Goal: Task Accomplishment & Management: Manage account settings

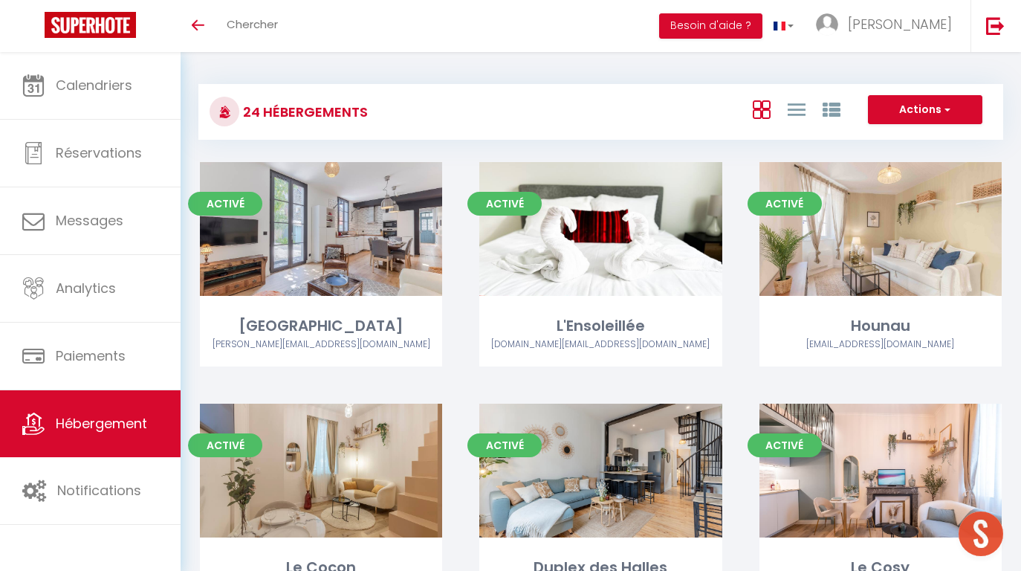
click at [514, 84] on div "24 Hébergements Actions Créer un Hébergement Nouveau groupe" at bounding box center [600, 112] width 805 height 56
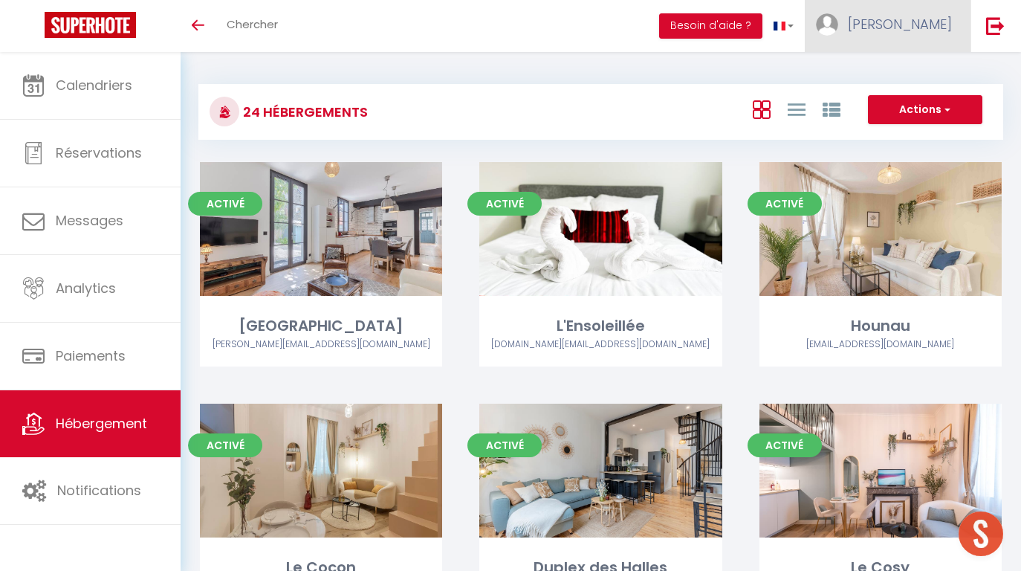
click at [928, 30] on span "[PERSON_NAME]" at bounding box center [900, 24] width 104 height 19
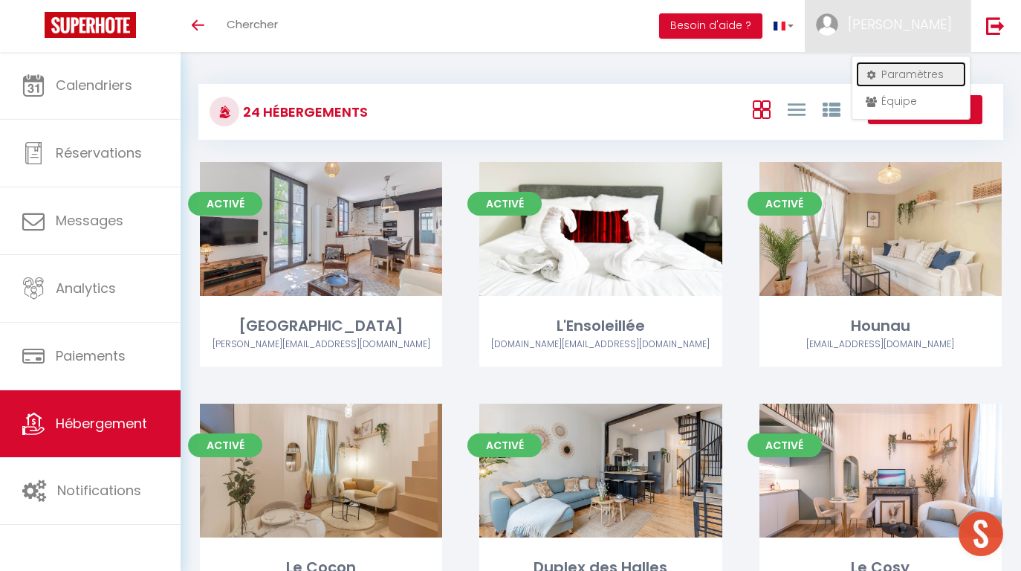
click at [896, 82] on link "Paramètres" at bounding box center [911, 74] width 110 height 25
select select "28"
select select "fr"
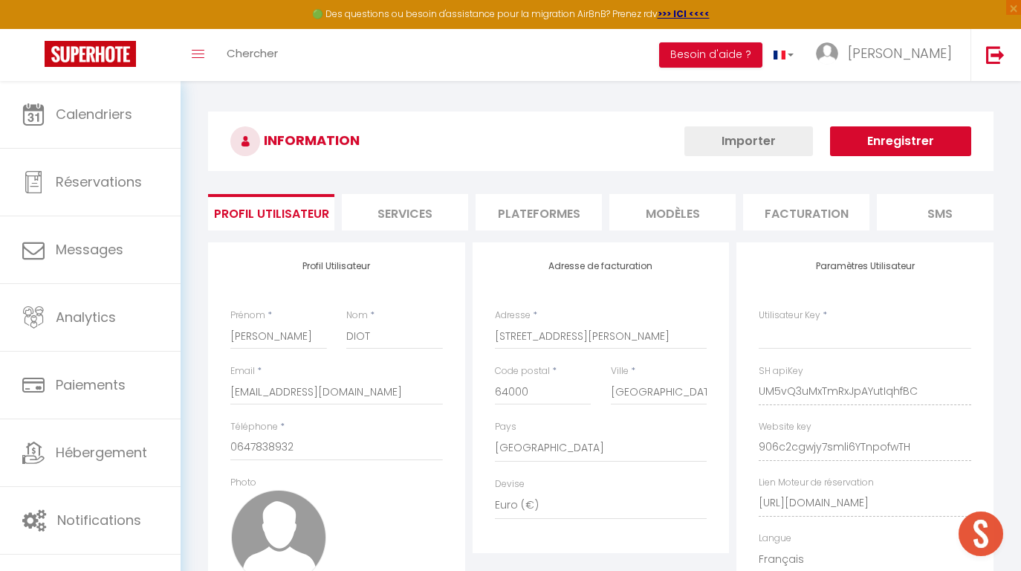
type input "UM5vQ3uMxTmRxJpAYutIqhfBC"
type input "906c2cgwjy7smli6YTnpofwTH"
type input "https://app.superhote.com/#/get-available-rentals/906c2cgwjy7smli6YTnpofwTH"
select select "fr"
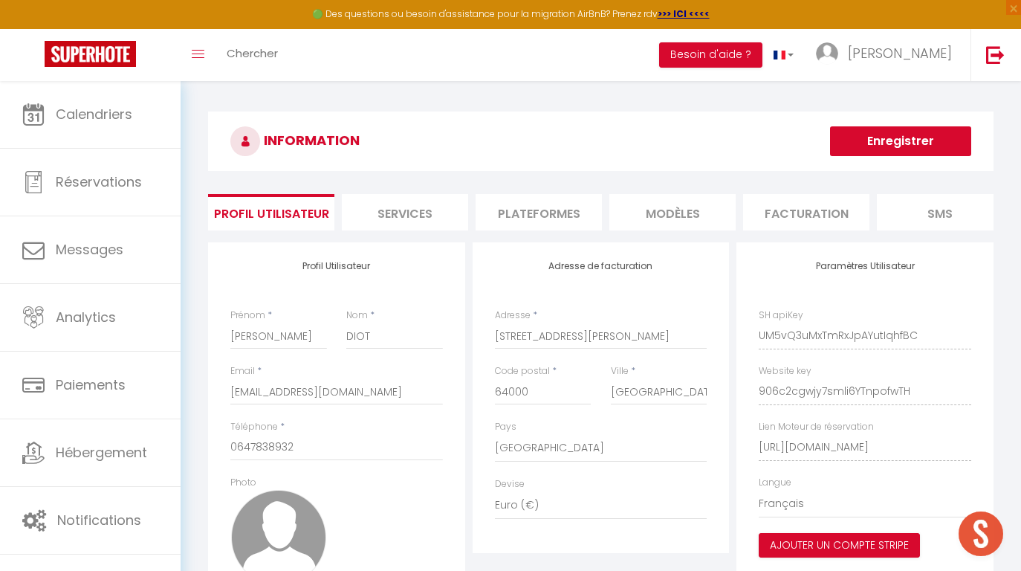
click at [544, 217] on li "Plateformes" at bounding box center [539, 212] width 126 height 36
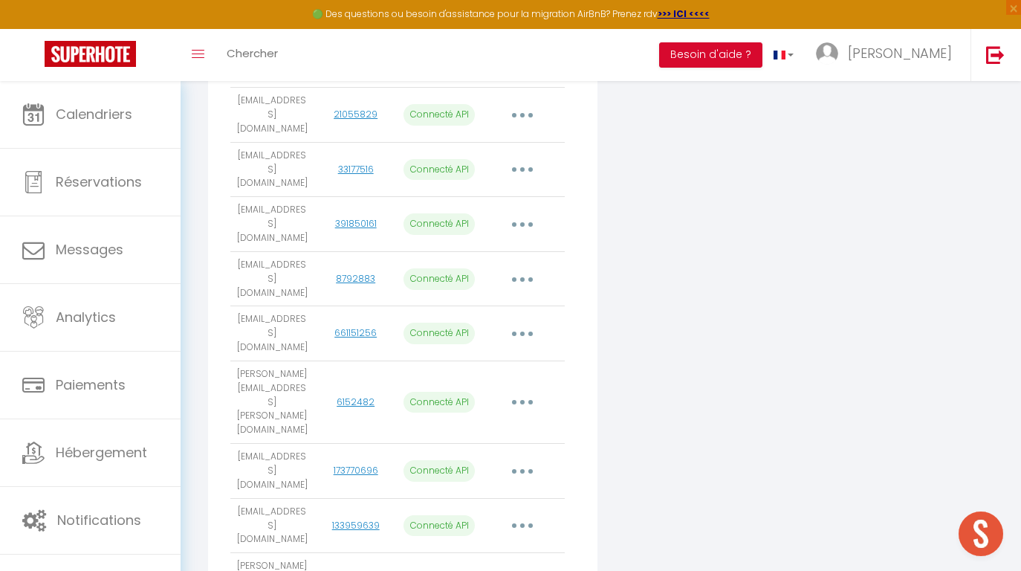
scroll to position [811, 0]
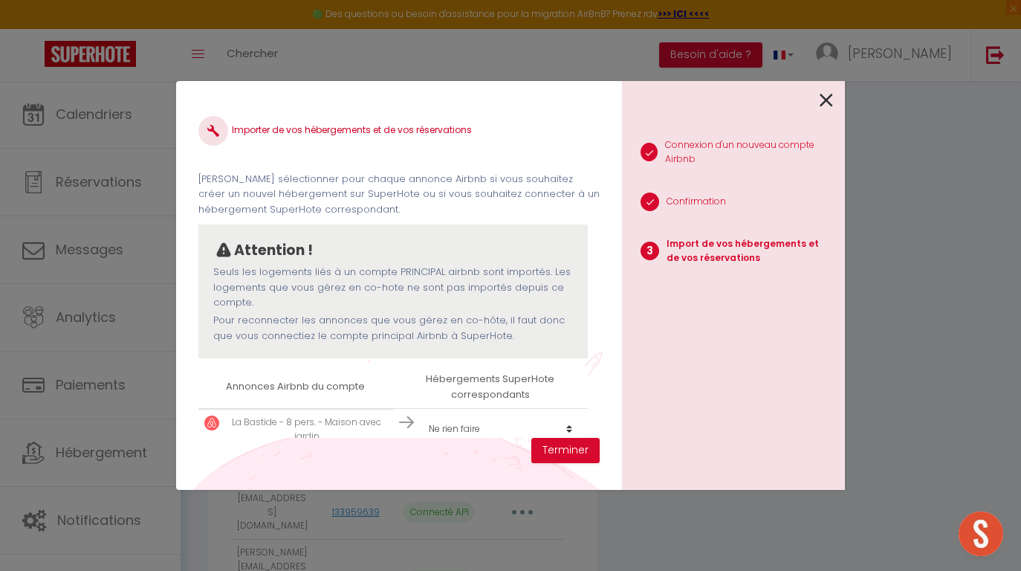
scroll to position [23, 0]
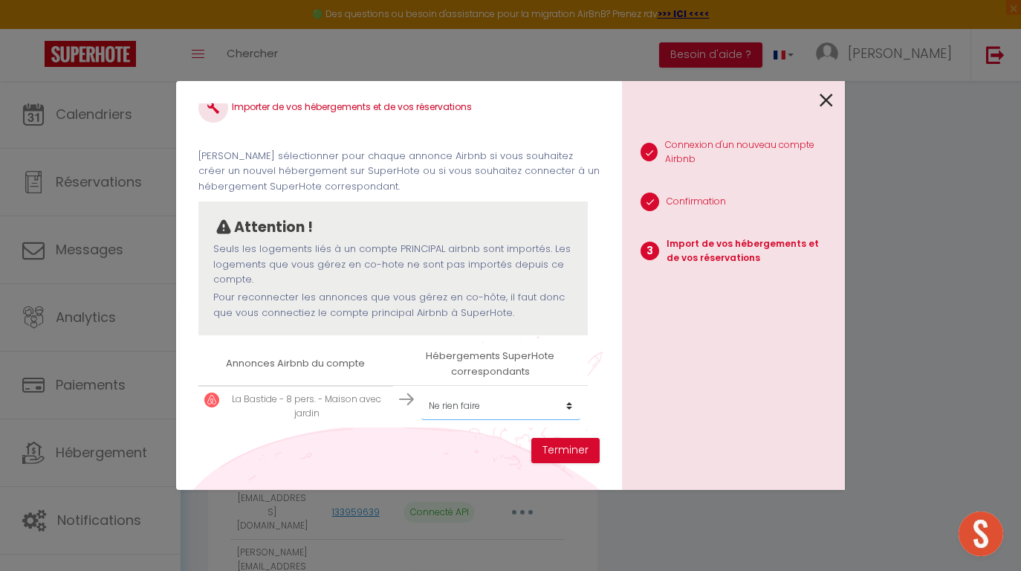
click at [454, 413] on select "Créer un nouvel hébergement Ne rien faire La Villa Paloise L'Ensoleillée Hounau…" at bounding box center [500, 406] width 159 height 28
select select "create_new"
click at [421, 392] on select "Créer un nouvel hébergement Ne rien faire La Villa Paloise L'Ensoleillée Hounau…" at bounding box center [500, 406] width 159 height 28
click at [556, 445] on button "Terminer" at bounding box center [565, 450] width 68 height 25
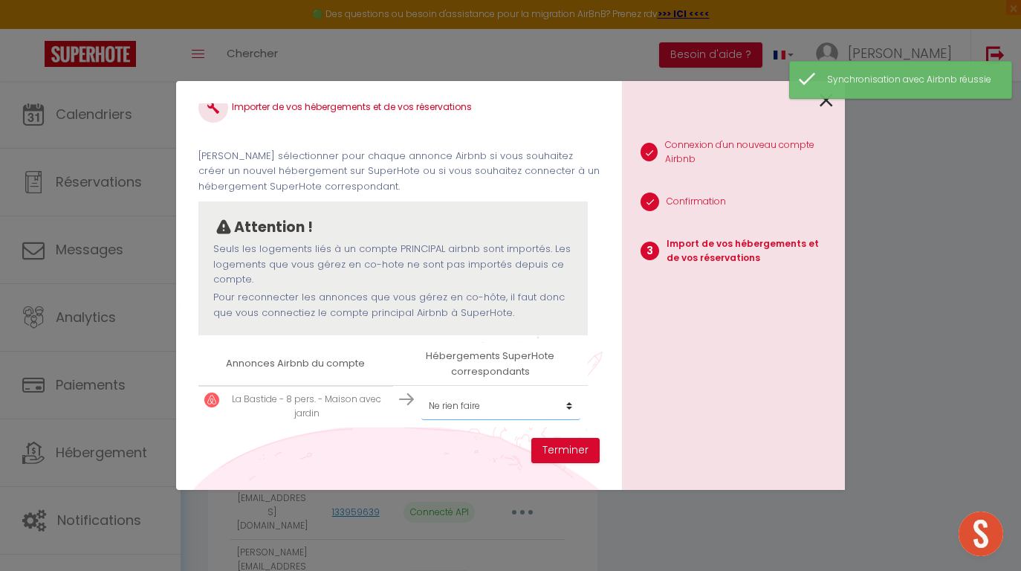
click at [468, 413] on select "Créer un nouvel hébergement Ne rien faire La Villa Paloise L'Ensoleillée Hounau…" at bounding box center [500, 406] width 159 height 28
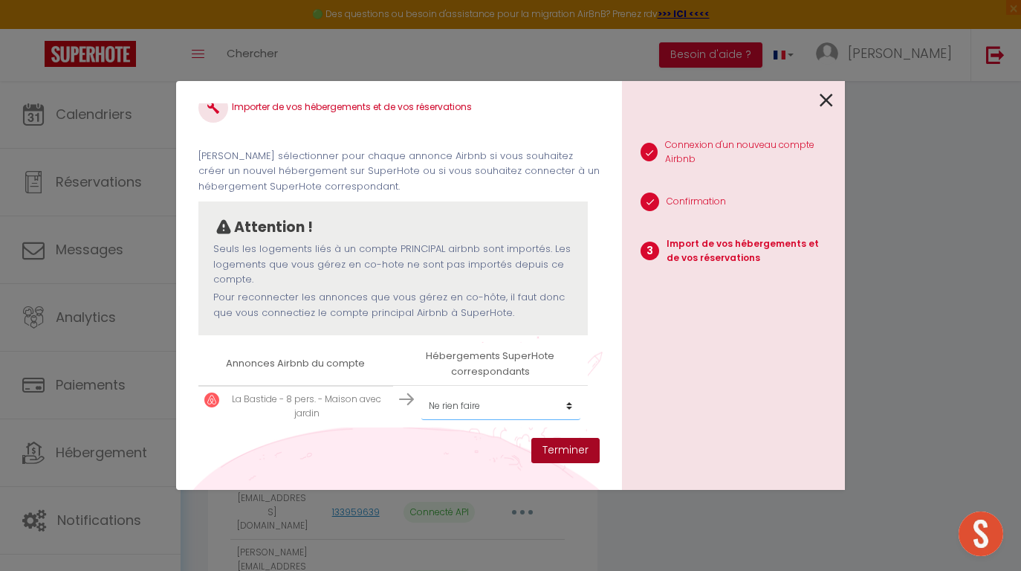
select select "create_new"
click at [421, 392] on select "Créer un nouvel hébergement Ne rien faire La Villa Paloise L'Ensoleillée Hounau…" at bounding box center [500, 406] width 159 height 28
click at [555, 453] on button "Terminer" at bounding box center [565, 450] width 68 height 25
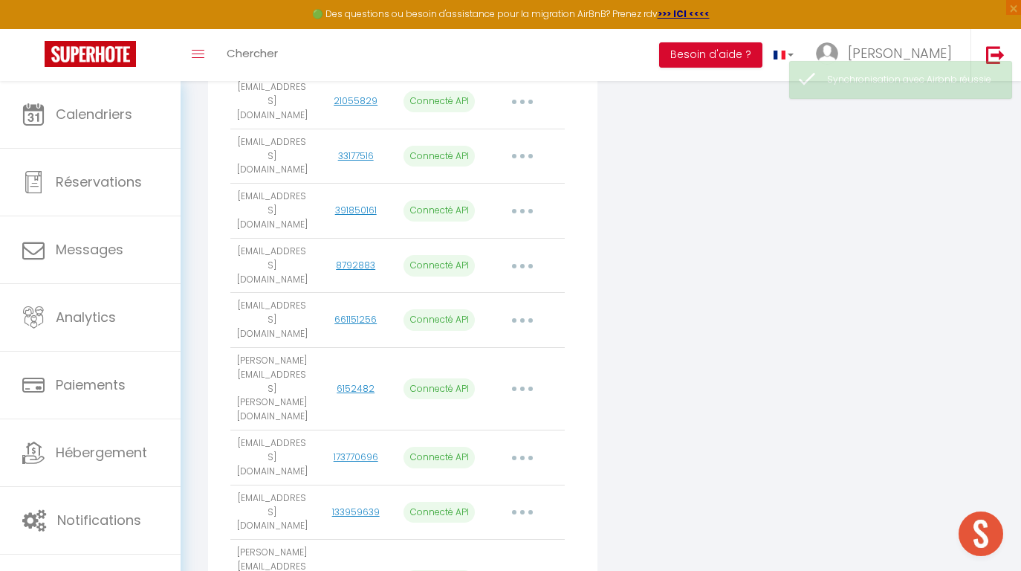
select select
select select "54533"
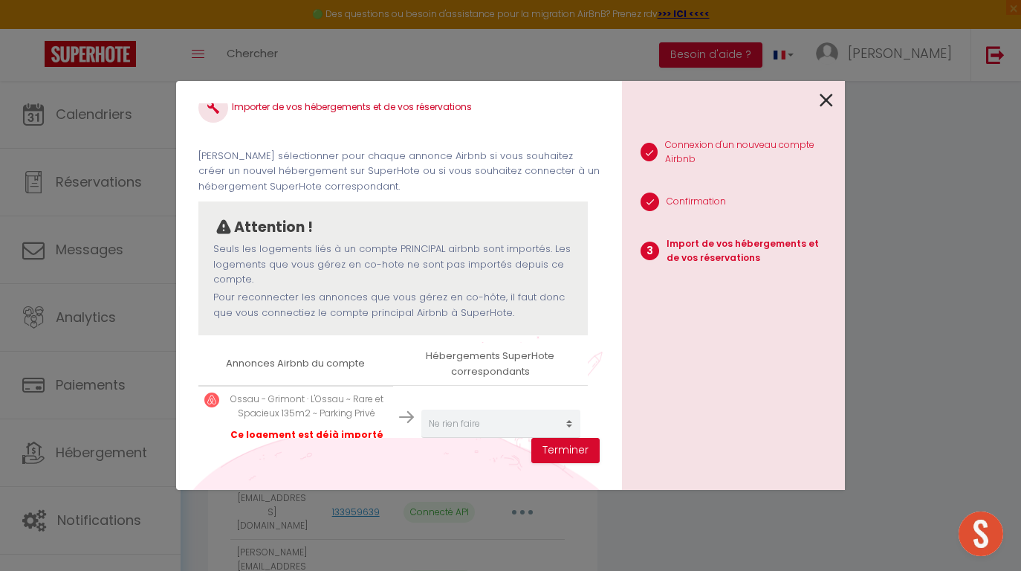
select select
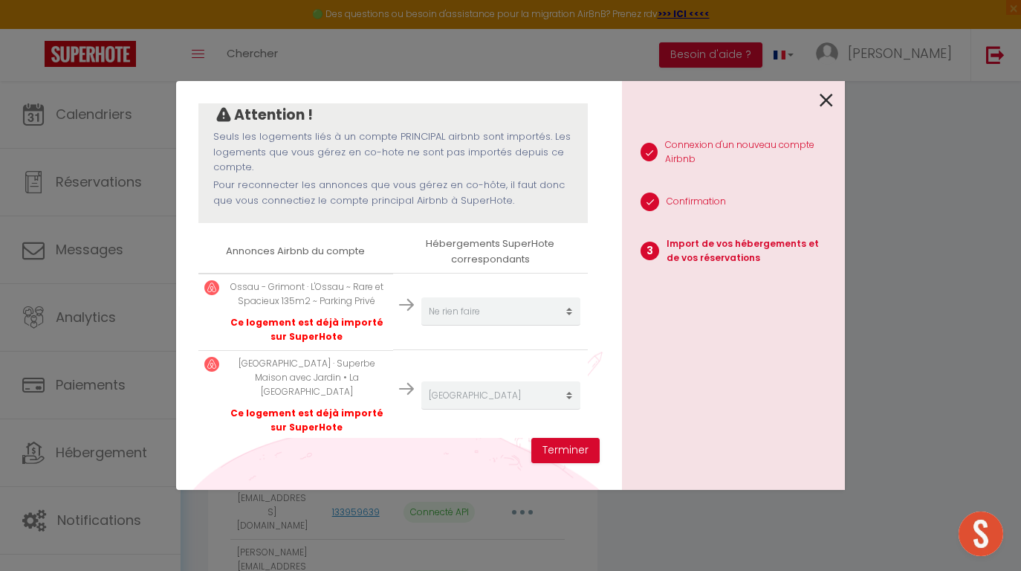
click at [831, 102] on icon at bounding box center [826, 100] width 13 height 22
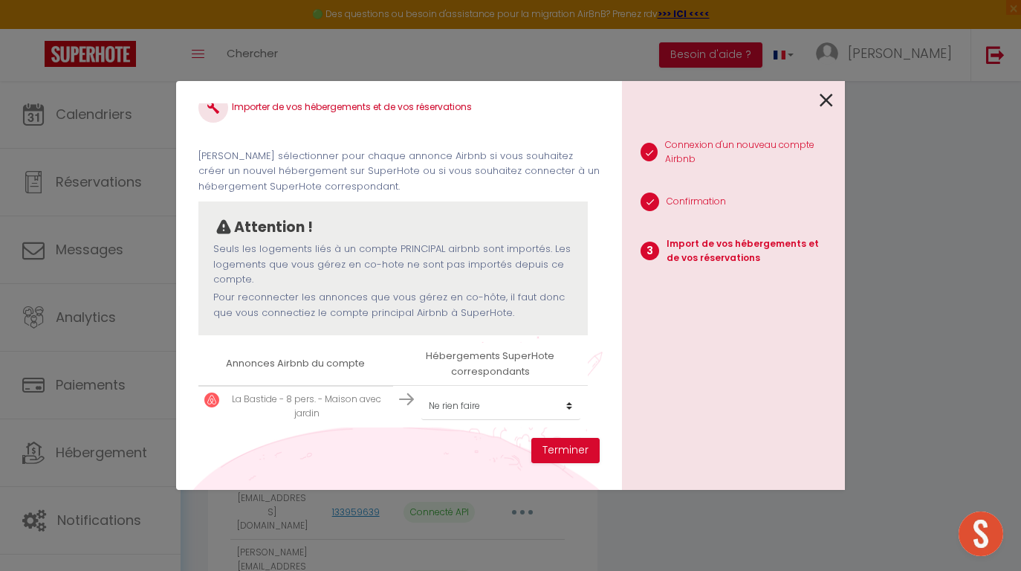
scroll to position [23, 0]
click at [481, 410] on select "Créer un nouvel hébergement Ne rien faire La Villa Paloise L'Ensoleillée Hounau…" at bounding box center [500, 406] width 159 height 28
select select "create_new"
click at [421, 392] on select "Créer un nouvel hébergement Ne rien faire La Villa Paloise L'Ensoleillée Hounau…" at bounding box center [500, 406] width 159 height 28
click at [567, 453] on button "Terminer" at bounding box center [565, 450] width 68 height 25
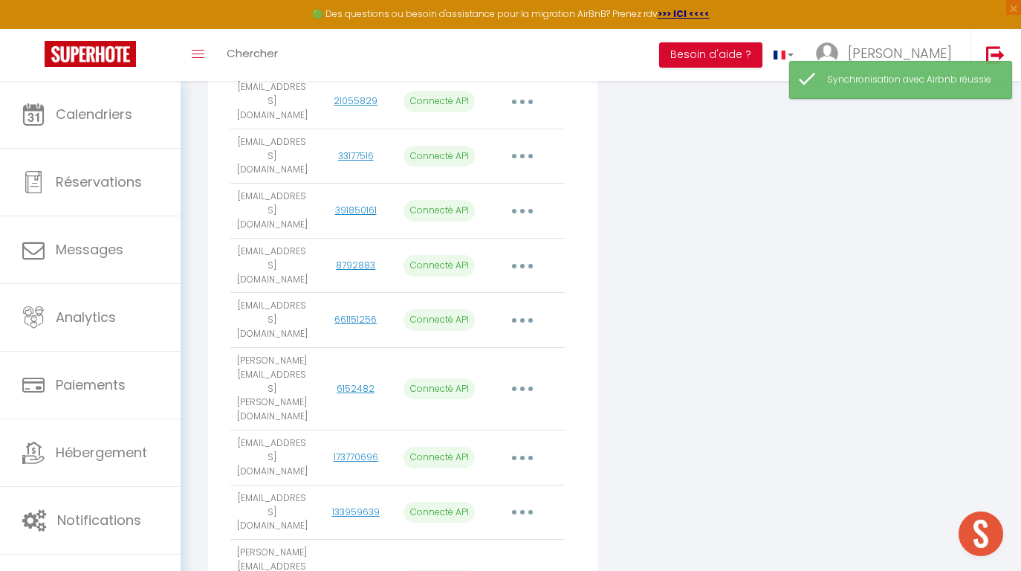
select select
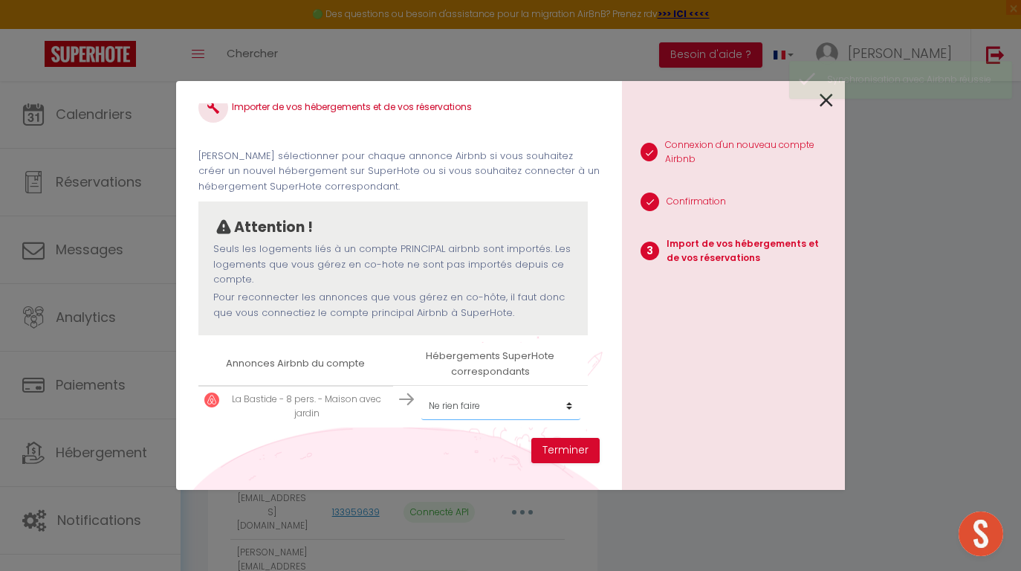
click at [474, 415] on select "Créer un nouvel hébergement Ne rien faire La Villa Paloise L'Ensoleillée Hounau…" at bounding box center [500, 406] width 159 height 28
click at [77, 406] on div "Importer de vos hébergements et de vos réservations Veuillez sélectionner pour …" at bounding box center [510, 285] width 1021 height 571
click at [101, 402] on div "Importer de vos hébergements et de vos réservations Veuillez sélectionner pour …" at bounding box center [510, 285] width 1021 height 571
click at [832, 101] on icon at bounding box center [826, 100] width 13 height 22
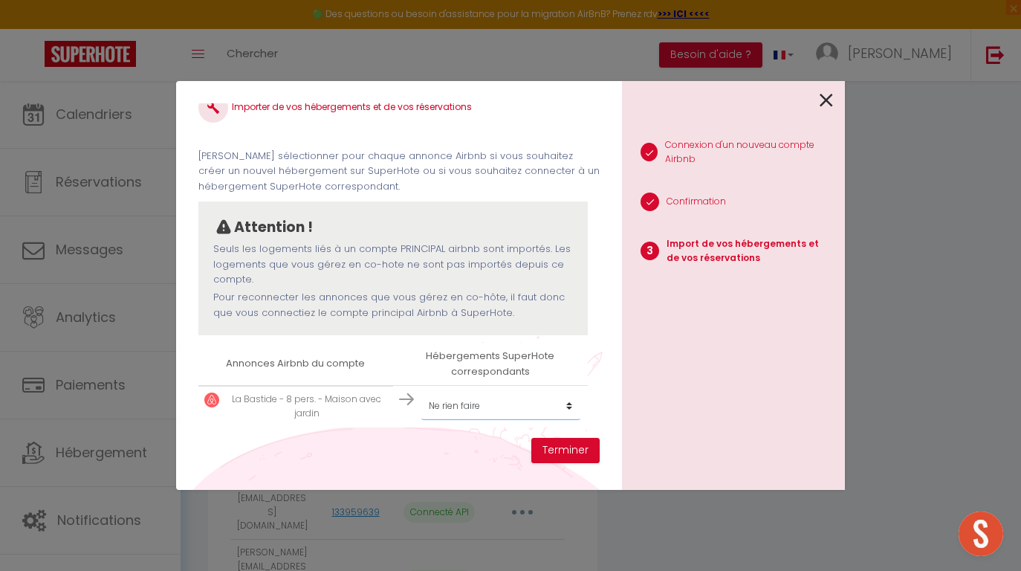
click at [515, 414] on select "Créer un nouvel hébergement Ne rien faire La Villa Paloise L'Ensoleillée Hounau…" at bounding box center [500, 406] width 159 height 28
select select "create_new"
click at [421, 392] on select "Créer un nouvel hébergement Ne rien faire La Villa Paloise L'Ensoleillée Hounau…" at bounding box center [500, 406] width 159 height 28
click at [551, 457] on button "Terminer" at bounding box center [565, 450] width 68 height 25
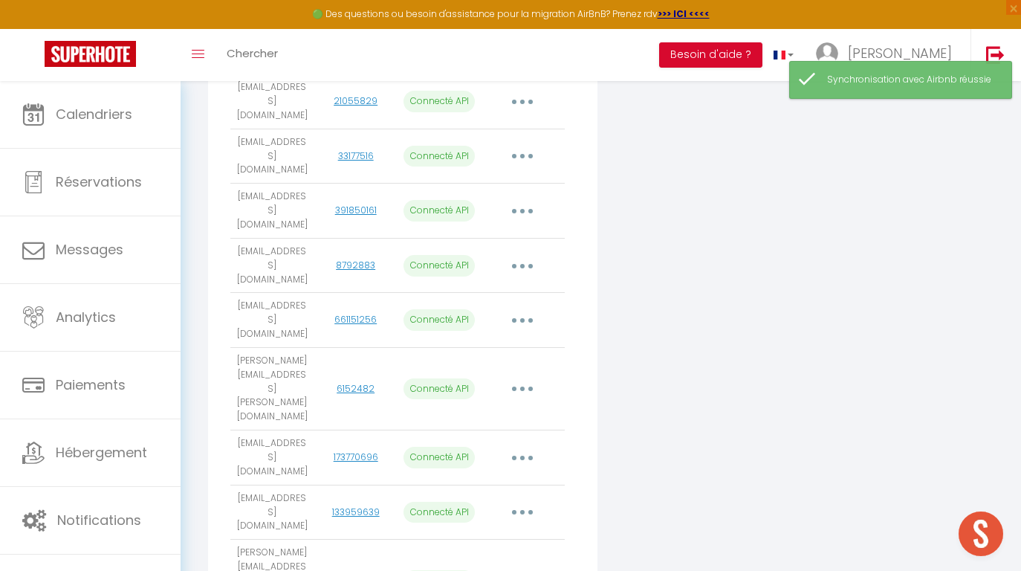
select select
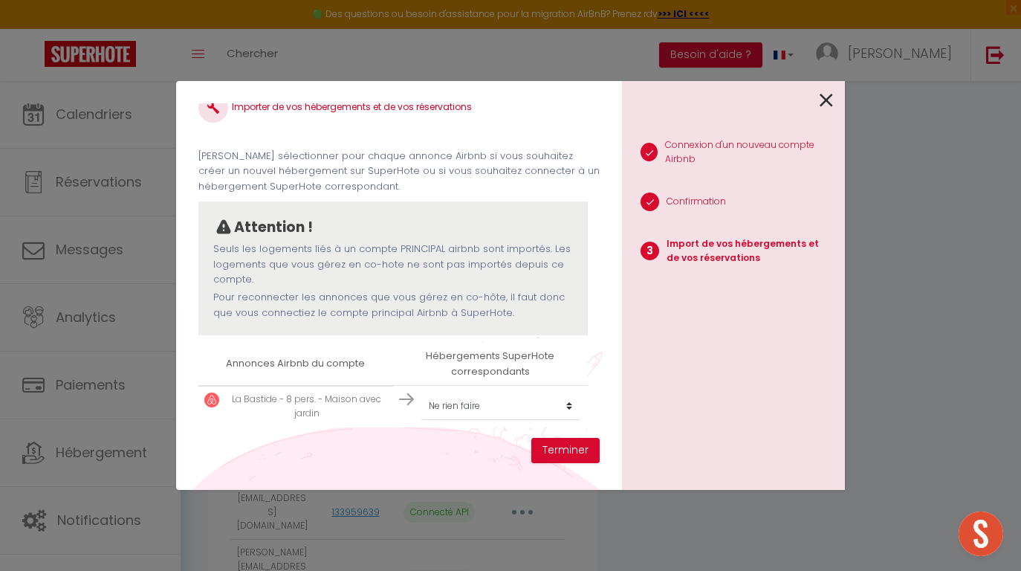
click at [825, 97] on icon at bounding box center [826, 100] width 13 height 22
